Goal: Task Accomplishment & Management: Manage account settings

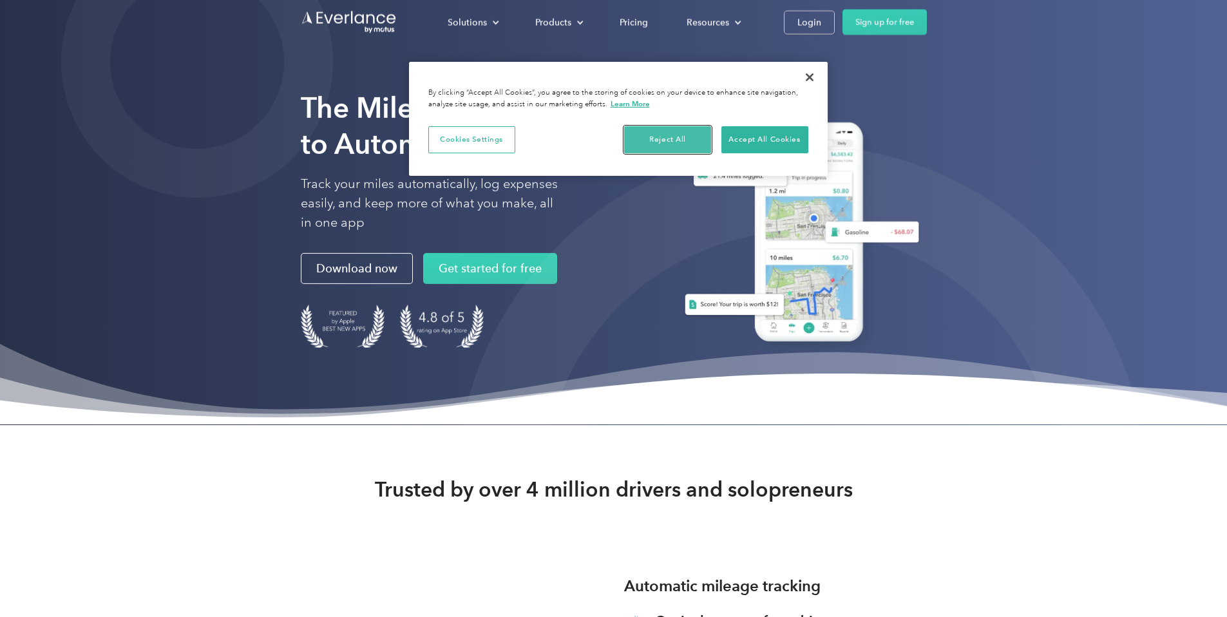
click at [672, 135] on button "Reject All" at bounding box center [667, 139] width 87 height 27
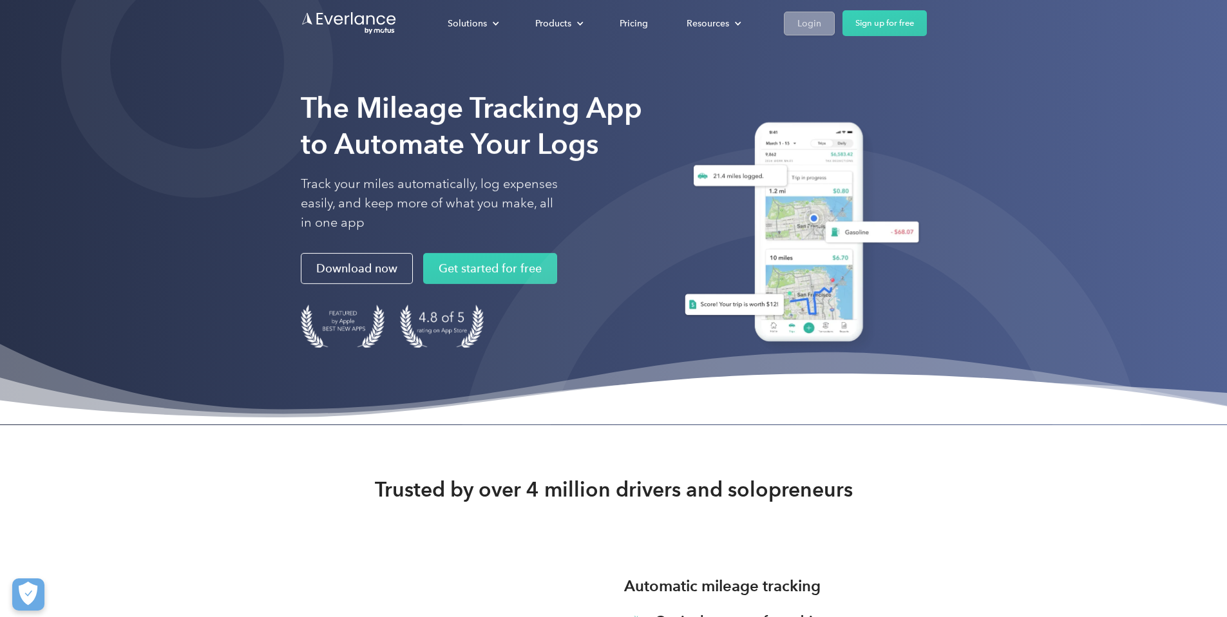
click at [821, 22] on div "Login" at bounding box center [809, 23] width 24 height 16
